Goal: Transaction & Acquisition: Subscribe to service/newsletter

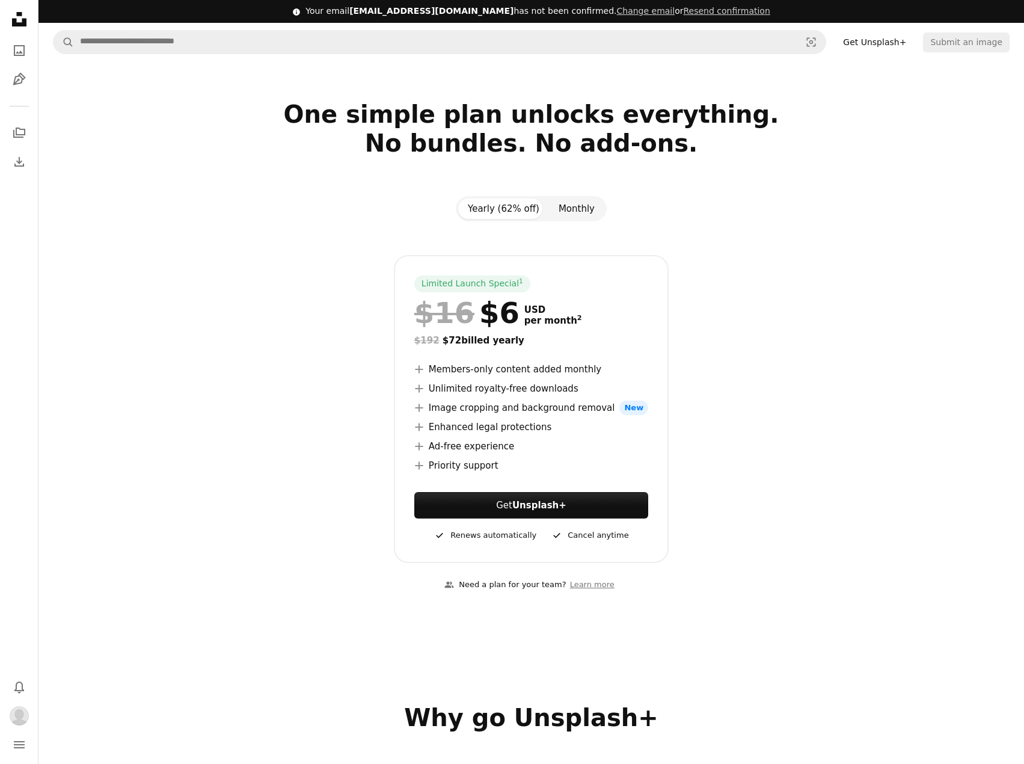
click at [583, 204] on button "Monthly" at bounding box center [576, 208] width 55 height 20
click at [516, 218] on button "Yearly (62% off)" at bounding box center [503, 208] width 91 height 20
click at [586, 211] on button "Monthly" at bounding box center [576, 208] width 55 height 20
click at [491, 213] on button "Yearly (62% off)" at bounding box center [503, 208] width 91 height 20
drag, startPoint x: 971, startPoint y: 303, endPoint x: 971, endPoint y: 312, distance: 8.4
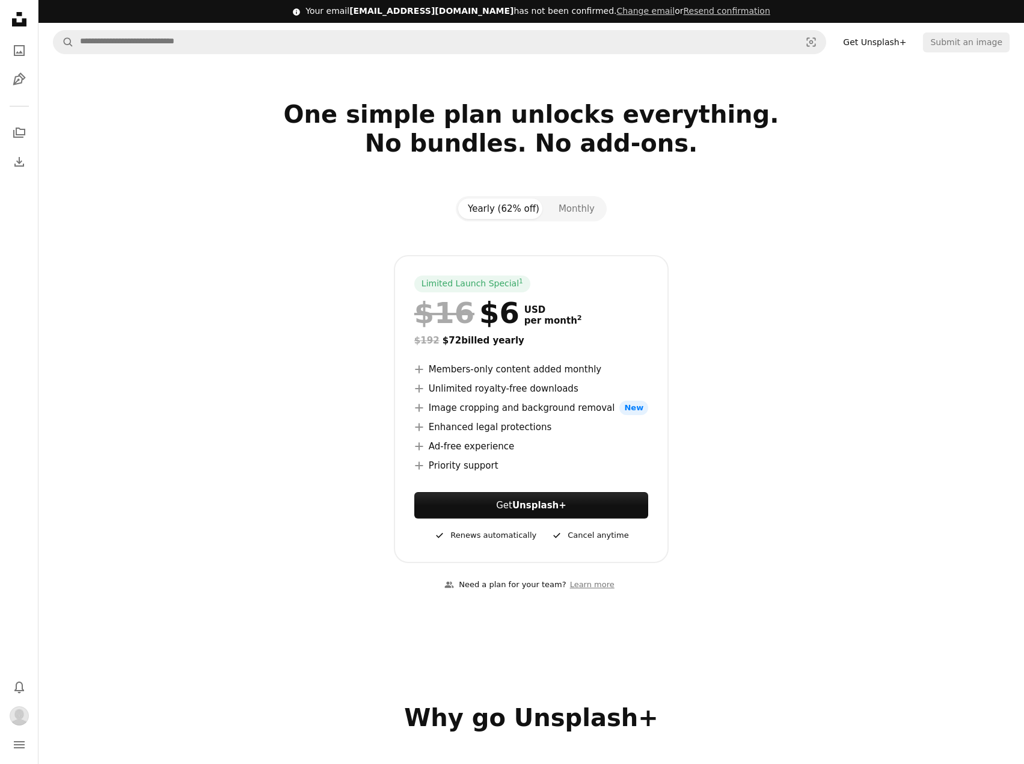
click at [971, 304] on section "One simple plan unlocks everything. No bundles. No add-ons. Yearly (62% off) Mo…" at bounding box center [531, 353] width 986 height 507
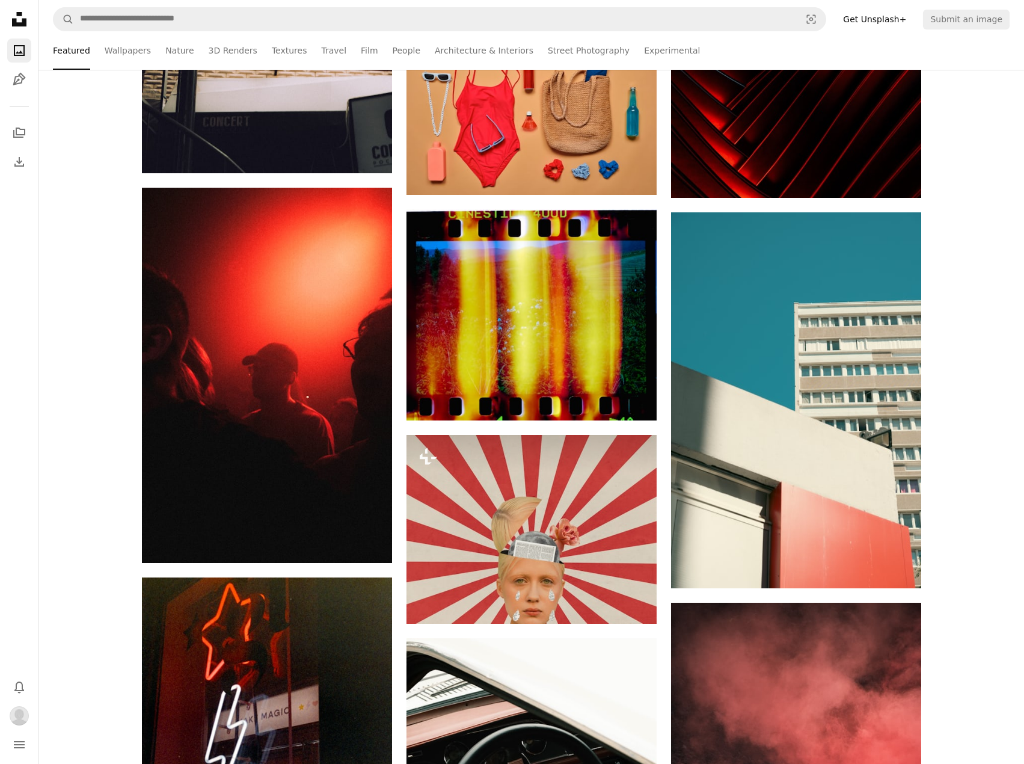
scroll to position [92113, 0]
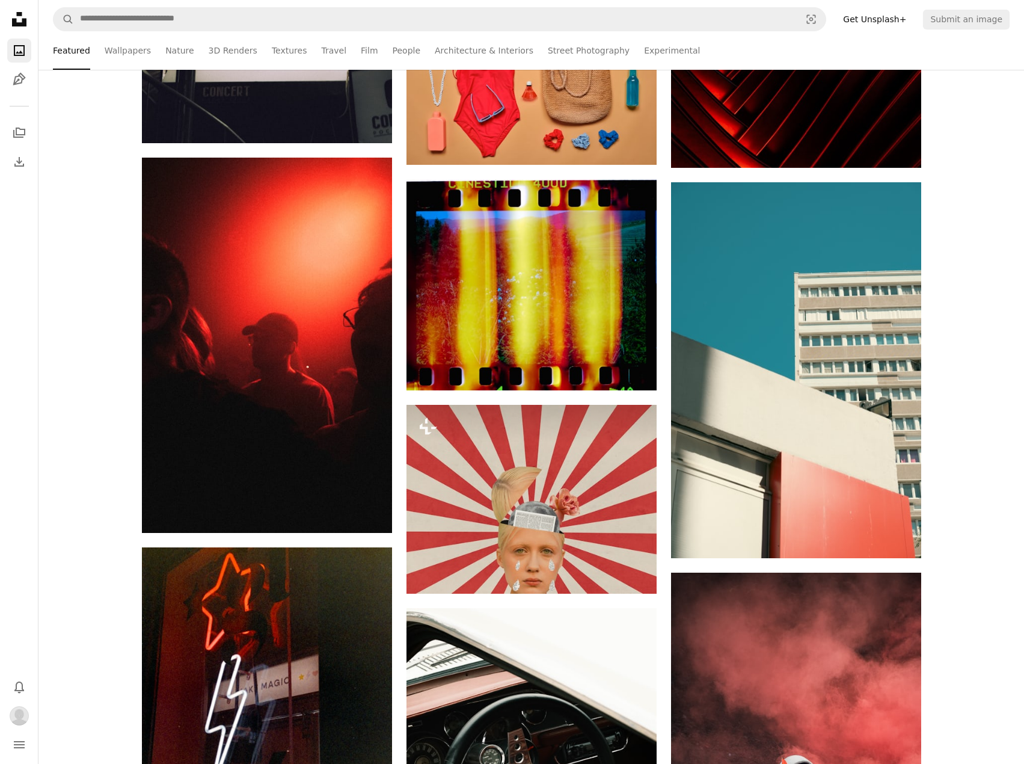
click at [897, 25] on link "Get Unsplash+" at bounding box center [875, 19] width 78 height 19
click at [897, 23] on link "Get Unsplash+" at bounding box center [875, 19] width 78 height 19
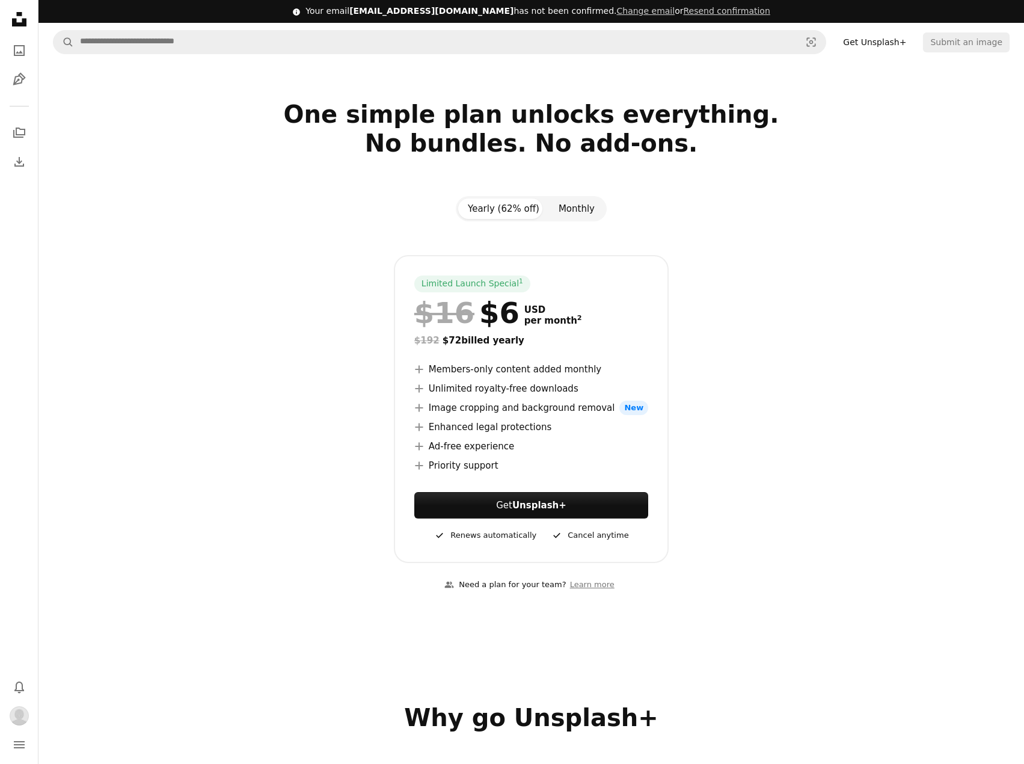
click at [582, 206] on button "Monthly" at bounding box center [576, 208] width 55 height 20
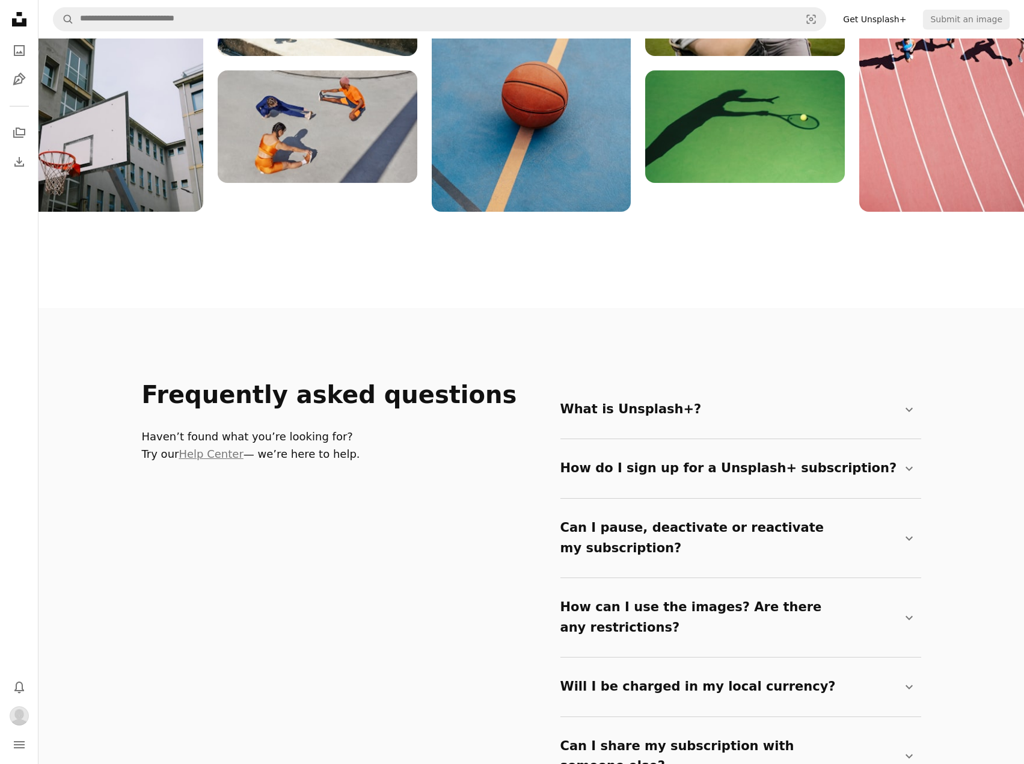
scroll to position [1655, 0]
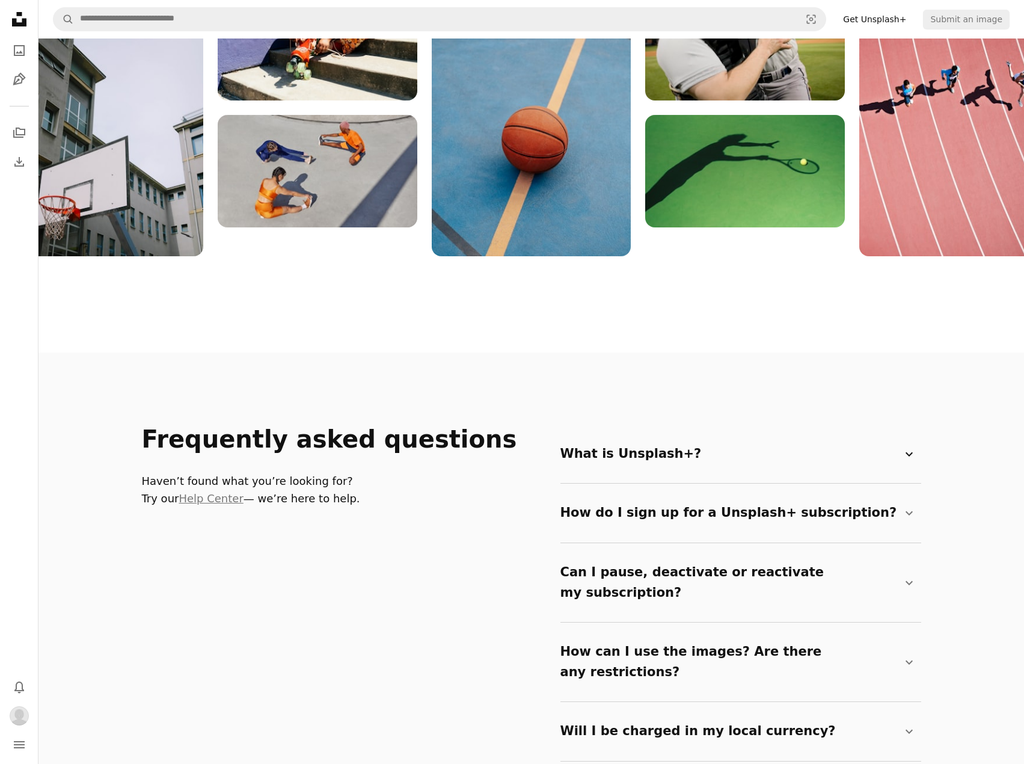
click at [692, 450] on summary "What is Unsplash+? Chevron down" at bounding box center [739, 454] width 356 height 40
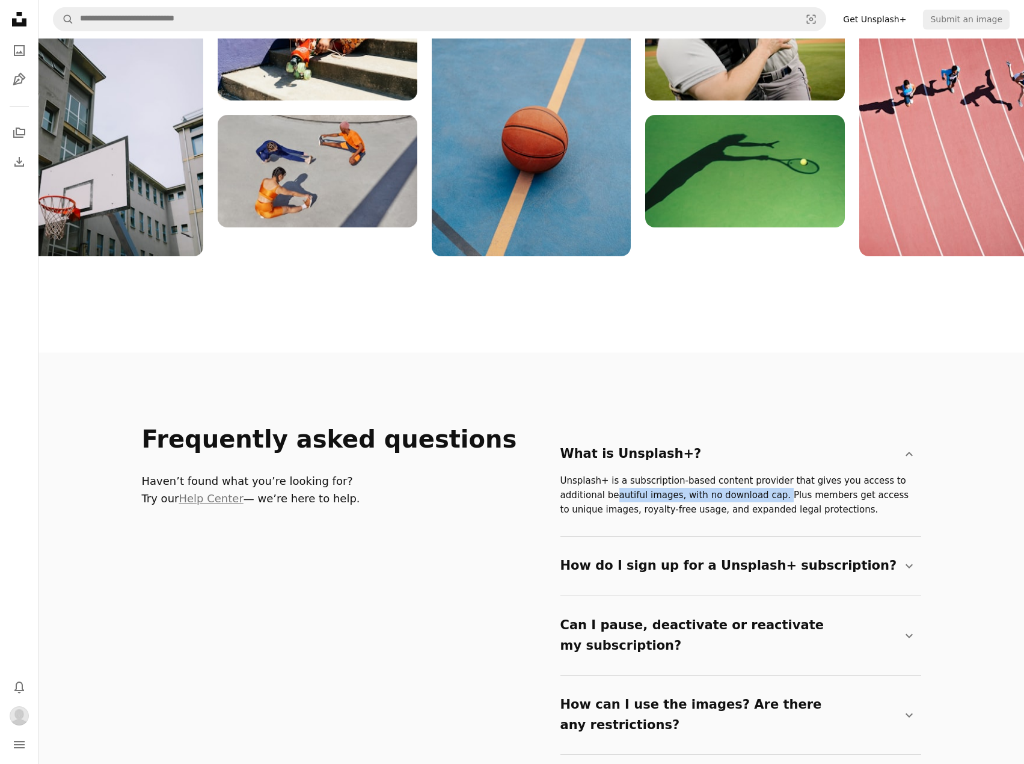
drag, startPoint x: 571, startPoint y: 496, endPoint x: 724, endPoint y: 499, distance: 152.8
click at [724, 499] on p "Unsplash+ is a subscription-based content provider that gives you access to add…" at bounding box center [739, 494] width 356 height 43
click at [752, 506] on p "Unsplash+ is a subscription-based content provider that gives you access to add…" at bounding box center [739, 494] width 356 height 43
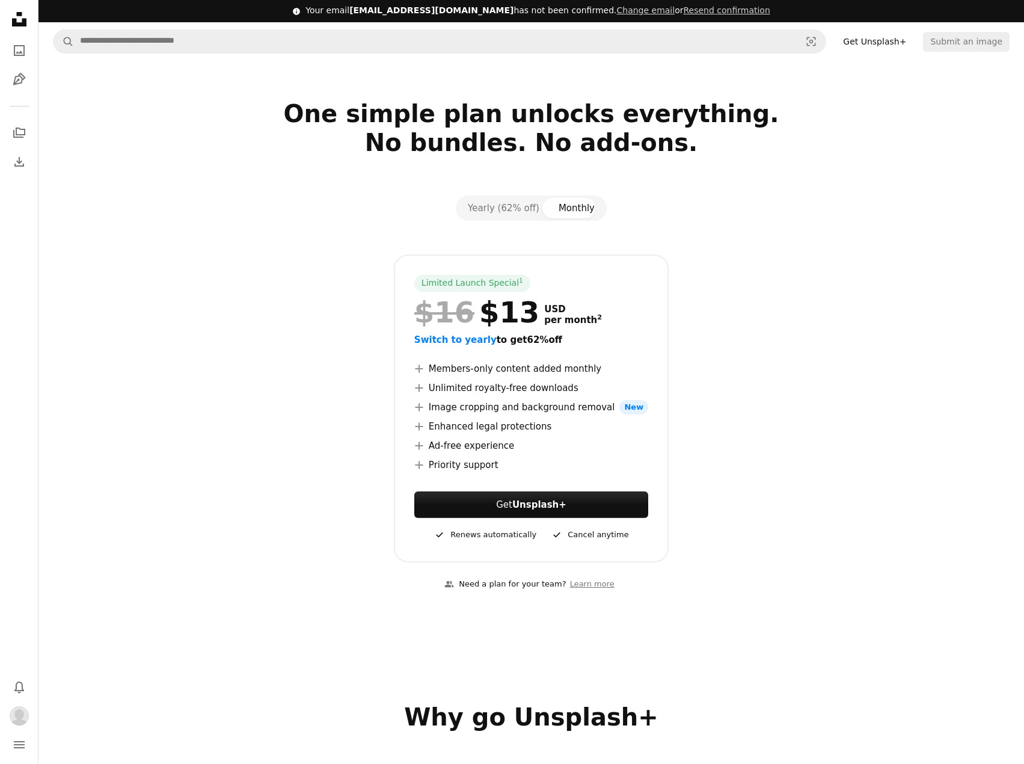
scroll to position [0, 0]
drag, startPoint x: 549, startPoint y: 503, endPoint x: 601, endPoint y: 511, distance: 52.4
click at [549, 503] on strong "Unsplash+" at bounding box center [539, 505] width 54 height 11
